Goal: Find specific page/section: Find specific page/section

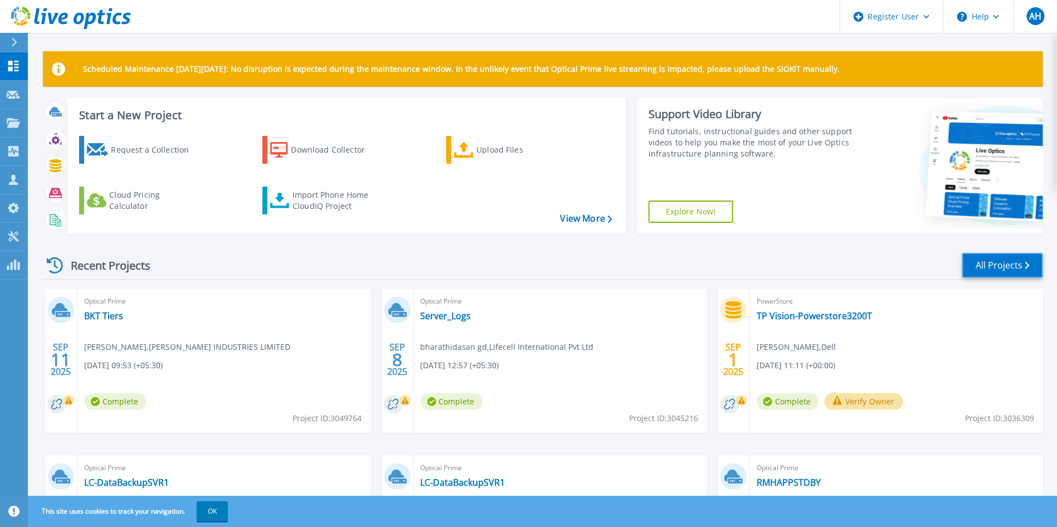
click at [1017, 265] on link "All Projects" at bounding box center [1002, 265] width 81 height 25
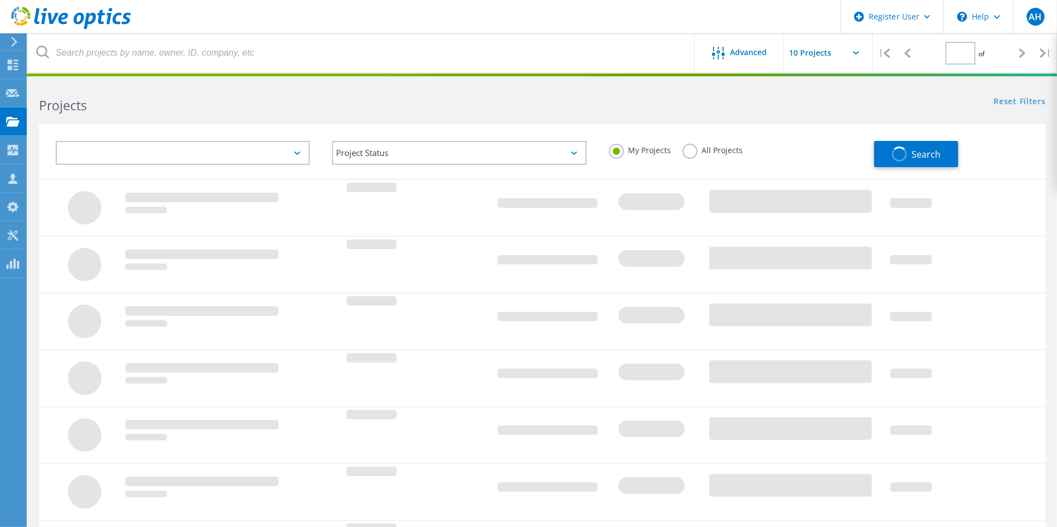
type input "1"
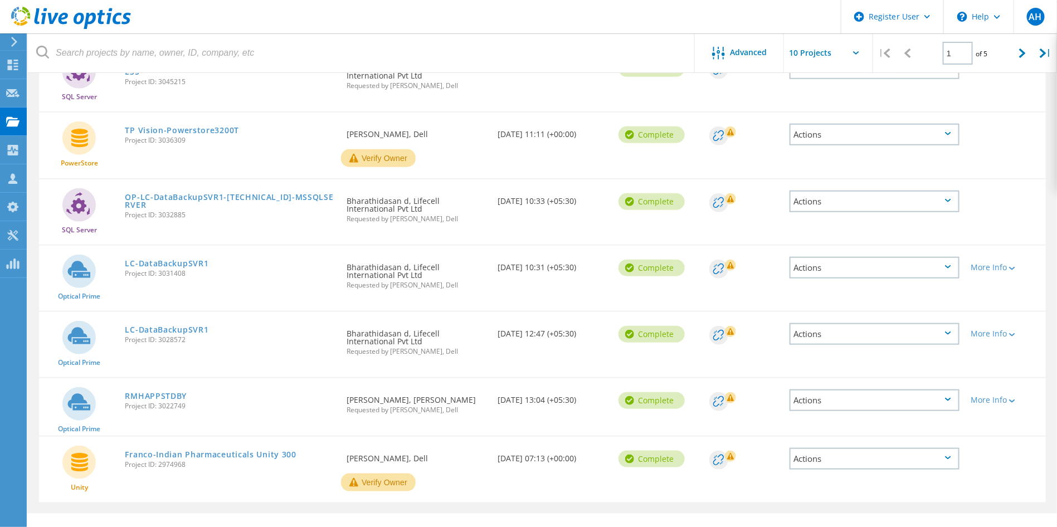
scroll to position [374, 0]
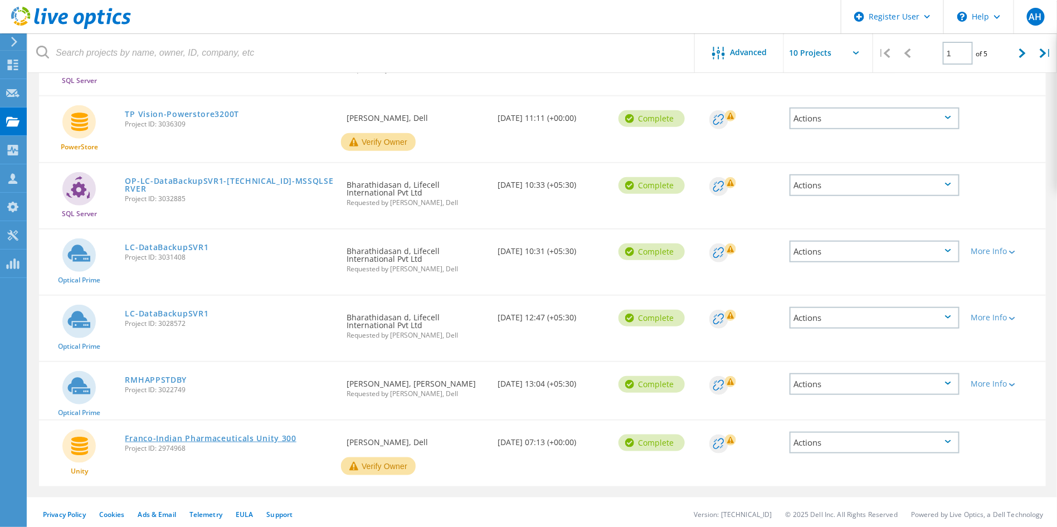
click at [252, 435] on link "Franco-Indian Pharmaceuticals Unity 300" at bounding box center [210, 439] width 171 height 8
